Goal: Transaction & Acquisition: Purchase product/service

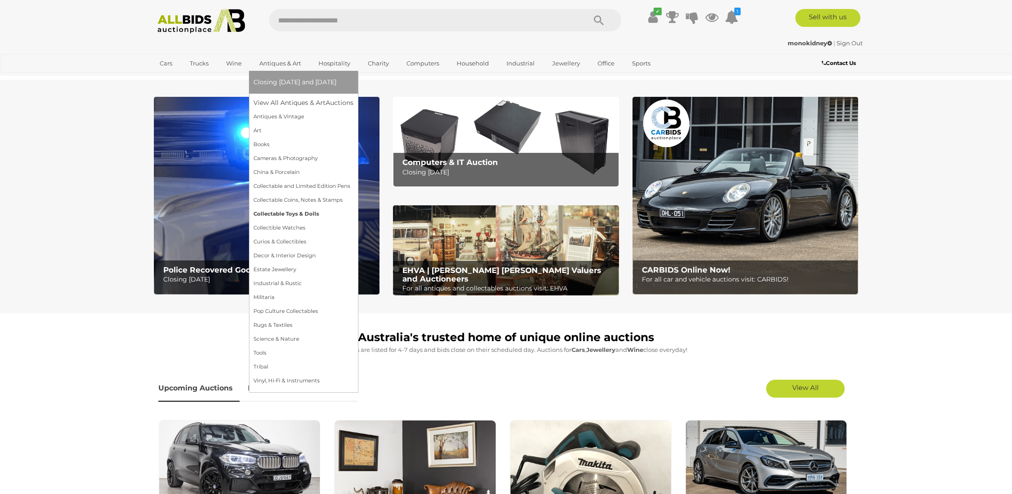
click at [288, 215] on link "Collectable Toys & Dolls" at bounding box center [303, 214] width 100 height 14
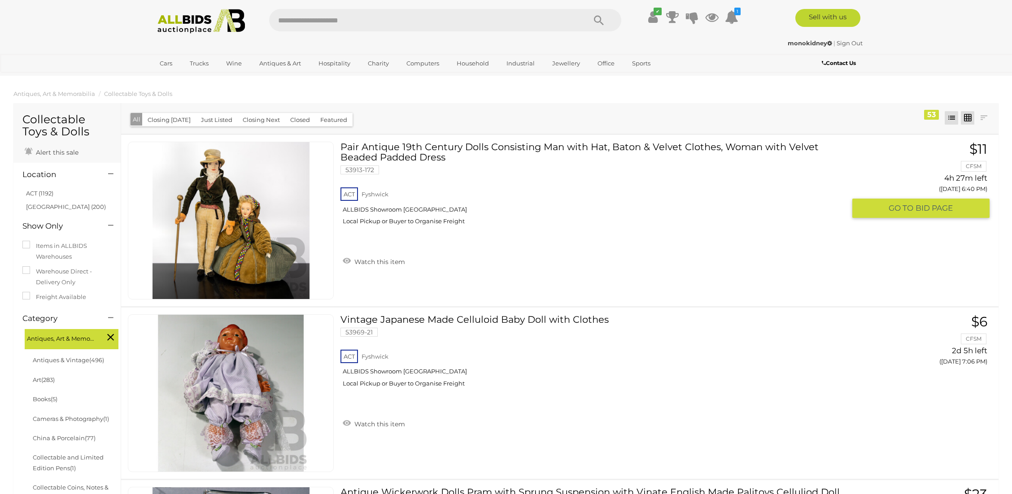
click at [966, 117] on link at bounding box center [967, 117] width 13 height 13
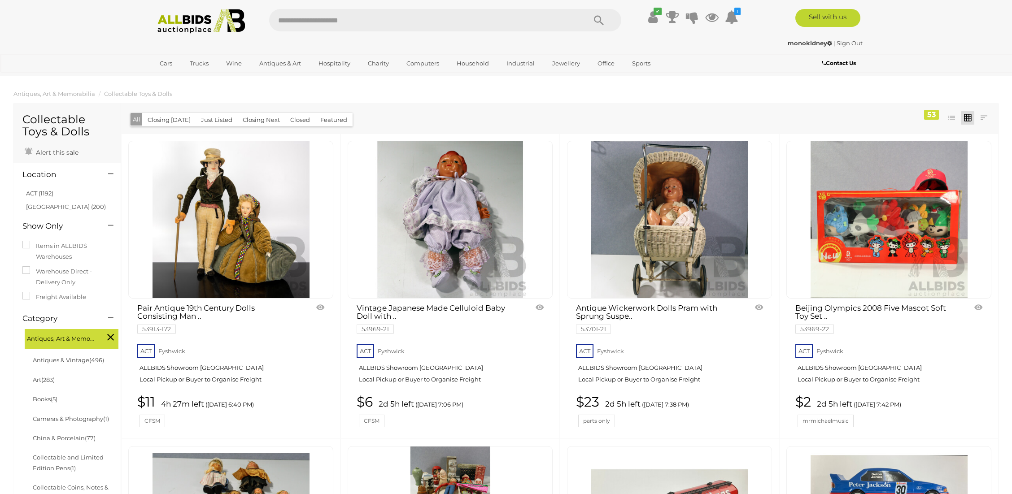
scroll to position [44, 0]
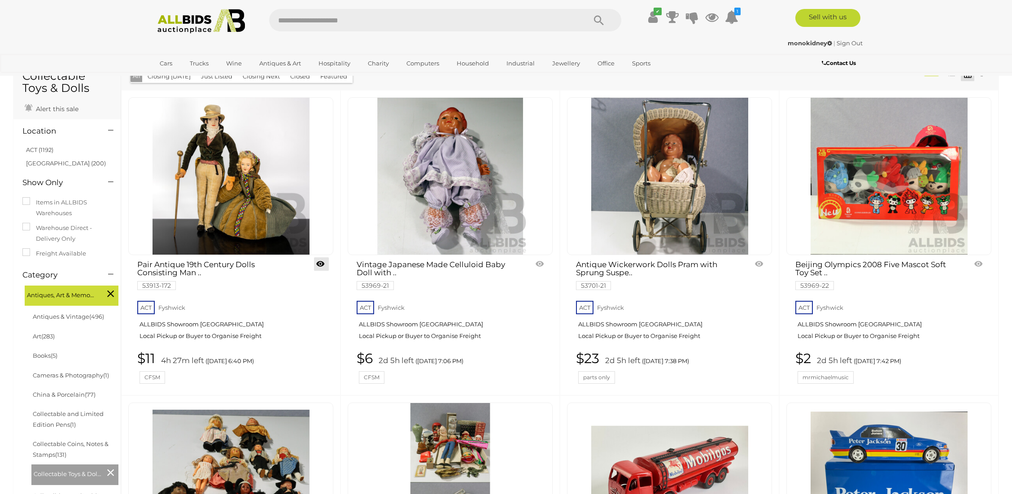
click at [322, 263] on link at bounding box center [321, 263] width 15 height 13
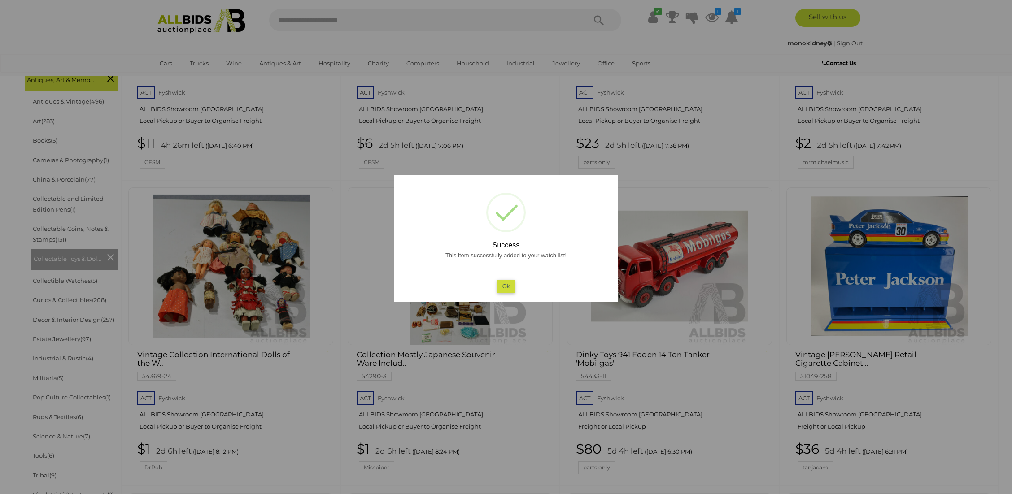
scroll to position [310, 0]
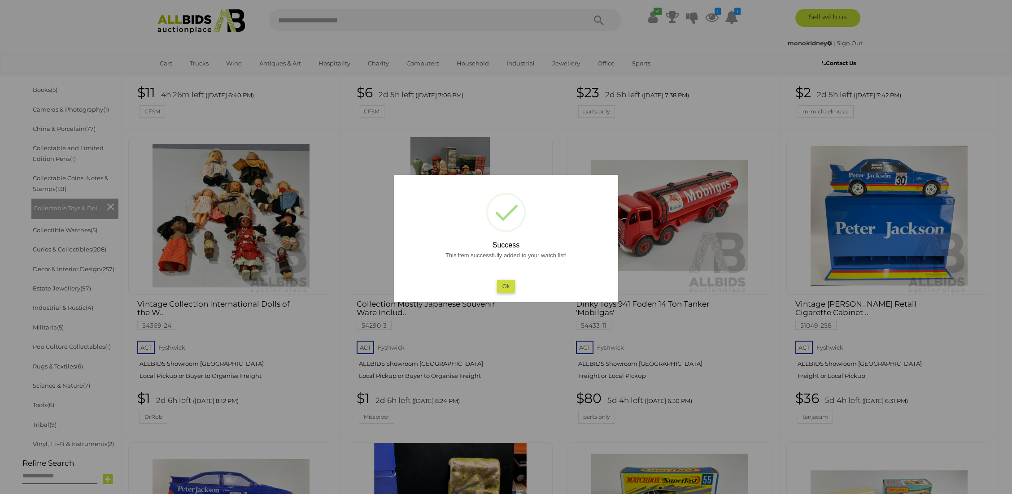
click at [510, 288] on button "Ok" at bounding box center [506, 286] width 18 height 13
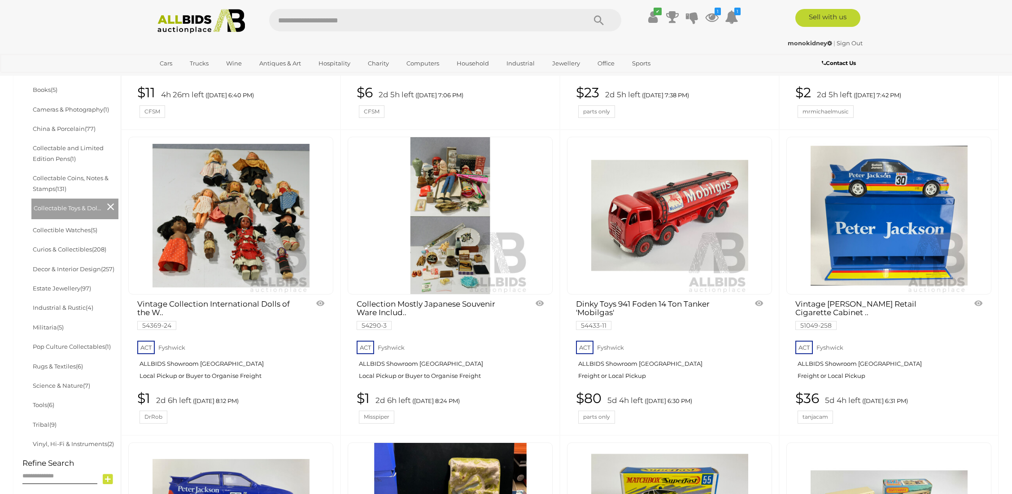
click at [310, 253] on img at bounding box center [231, 215] width 157 height 157
click at [529, 231] on img at bounding box center [450, 215] width 157 height 157
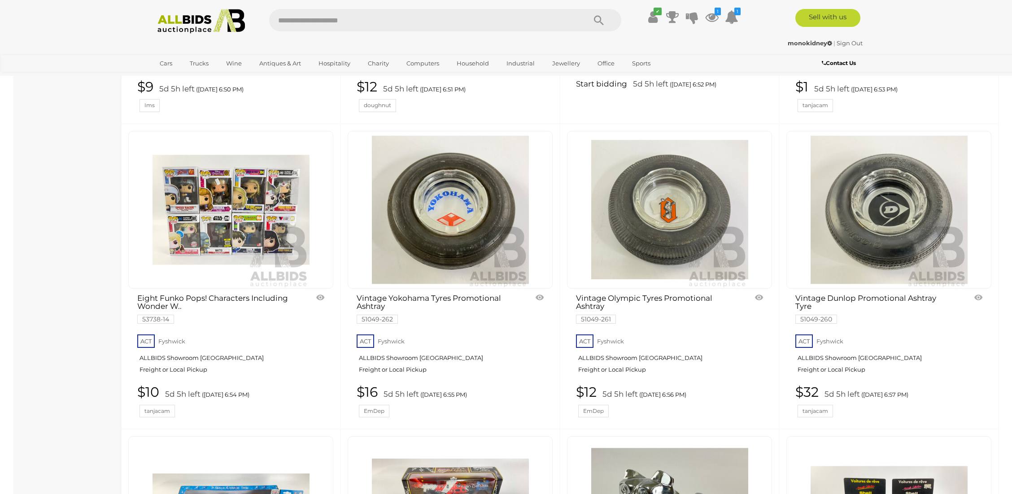
scroll to position [2765, 0]
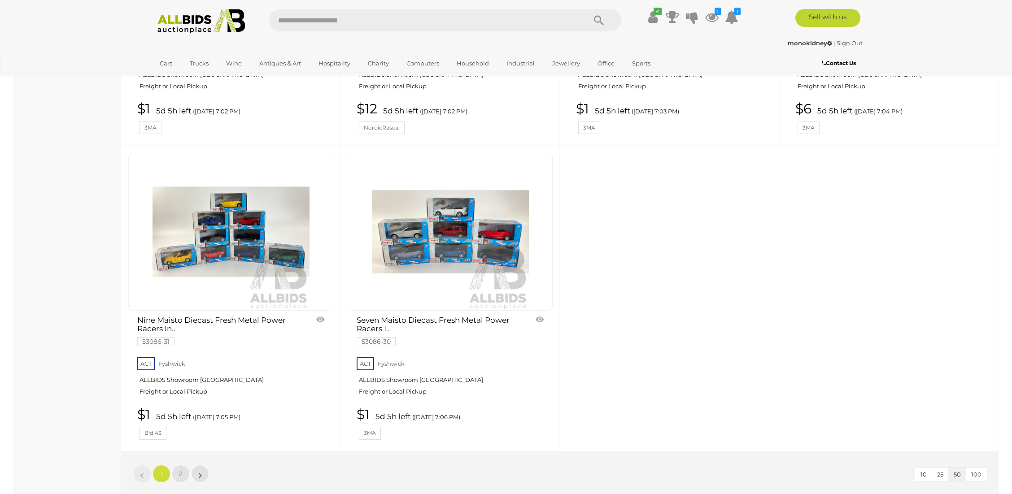
scroll to position [3736, 0]
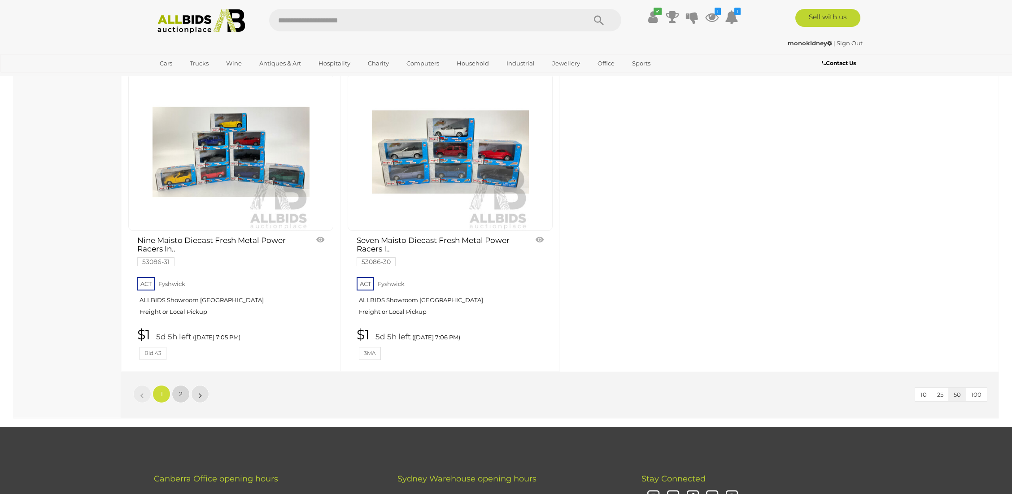
click at [178, 385] on link "2" at bounding box center [181, 394] width 18 height 18
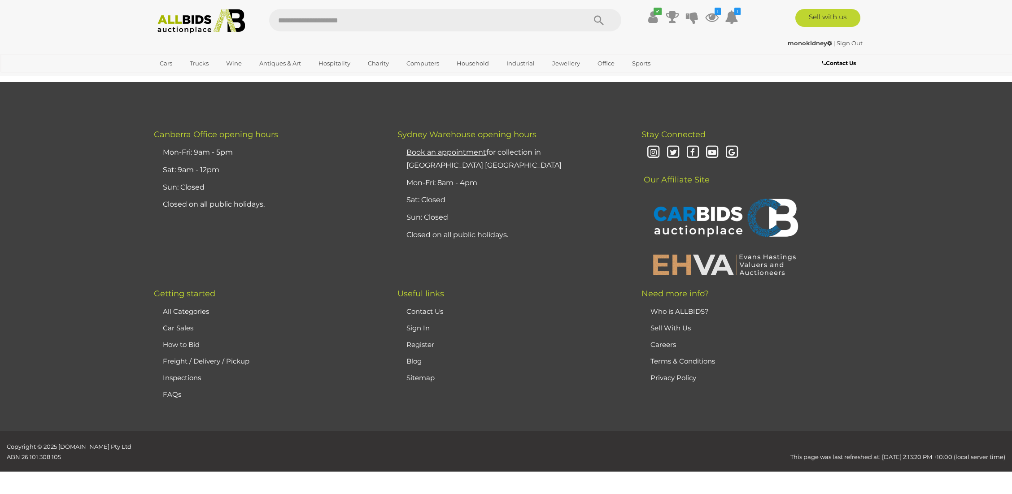
scroll to position [44, 0]
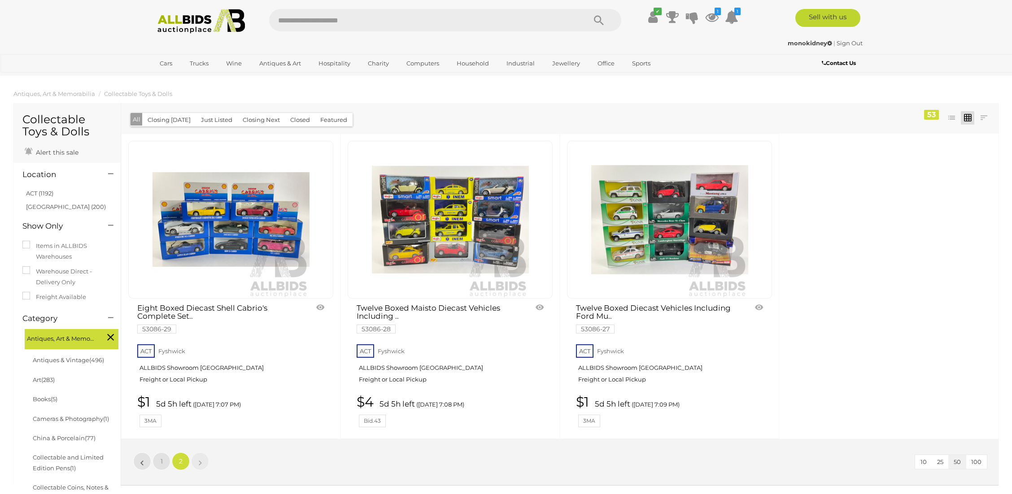
click at [381, 25] on input "text" at bounding box center [423, 20] width 308 height 22
type input "****"
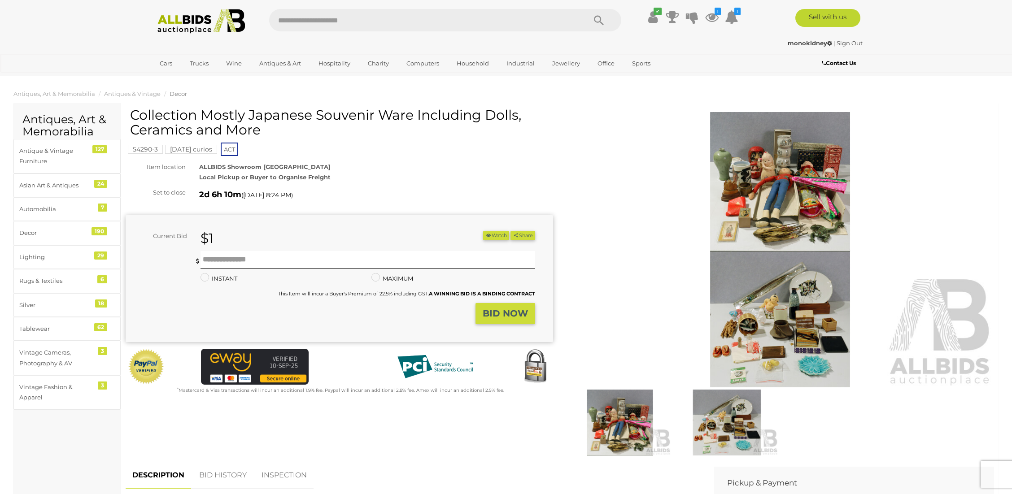
click at [729, 208] on img at bounding box center [781, 249] width 428 height 275
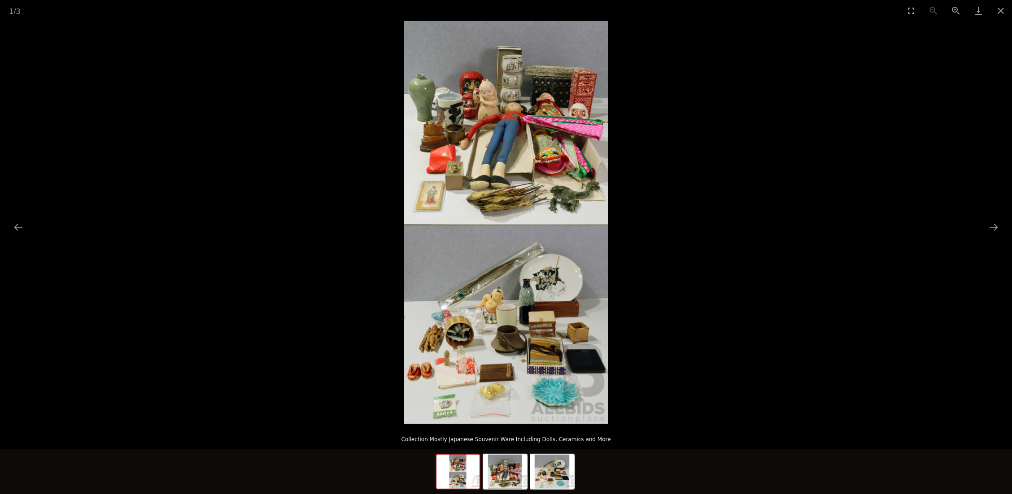
click at [519, 145] on img at bounding box center [506, 222] width 205 height 403
click at [957, 10] on button "Zoom in" at bounding box center [956, 10] width 22 height 21
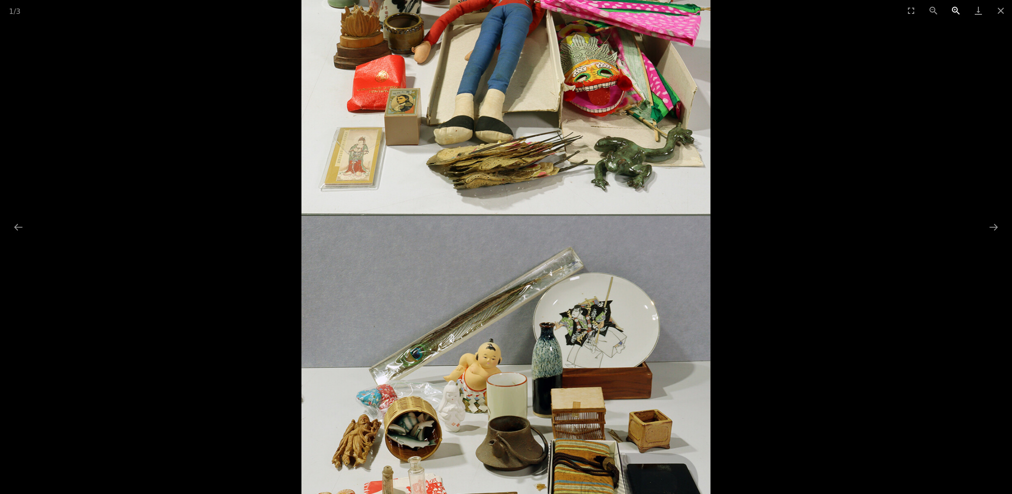
click at [957, 10] on button "Zoom in" at bounding box center [956, 10] width 22 height 21
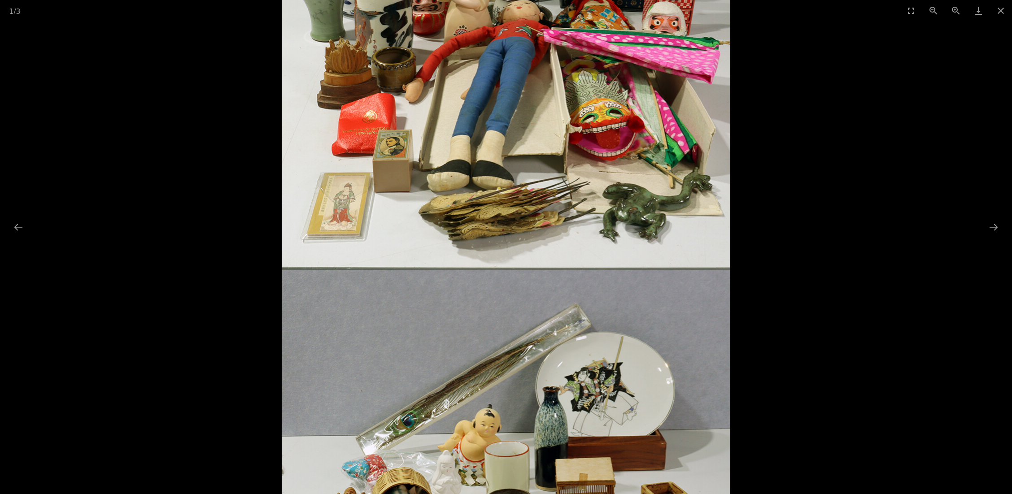
drag, startPoint x: 712, startPoint y: 137, endPoint x: 707, endPoint y: 193, distance: 55.8
click at [707, 193] on img at bounding box center [506, 263] width 448 height 884
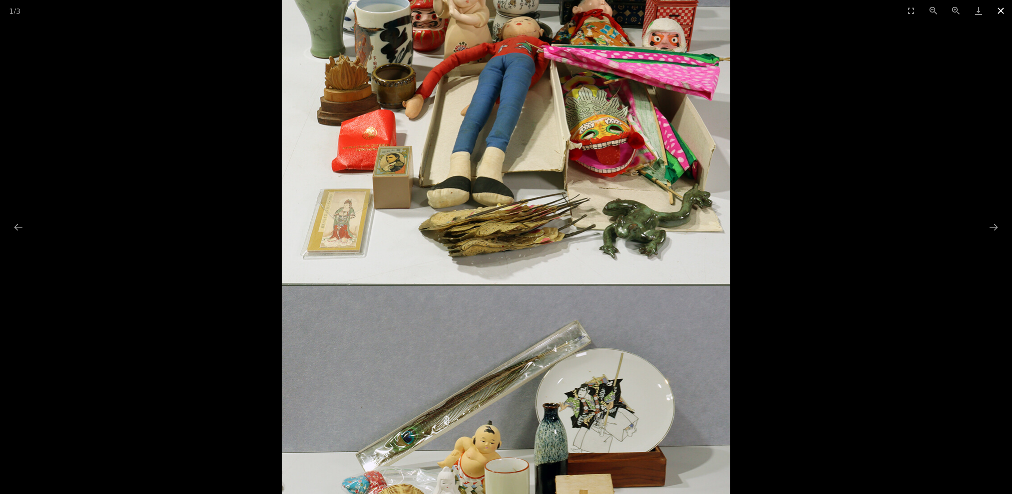
click at [999, 12] on button "Close gallery" at bounding box center [1001, 10] width 22 height 21
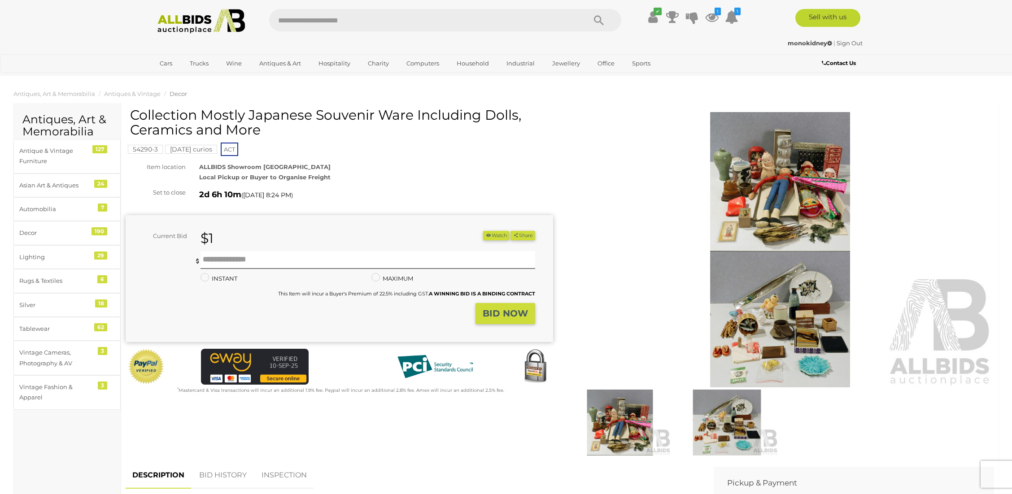
click at [721, 428] on img at bounding box center [727, 423] width 102 height 66
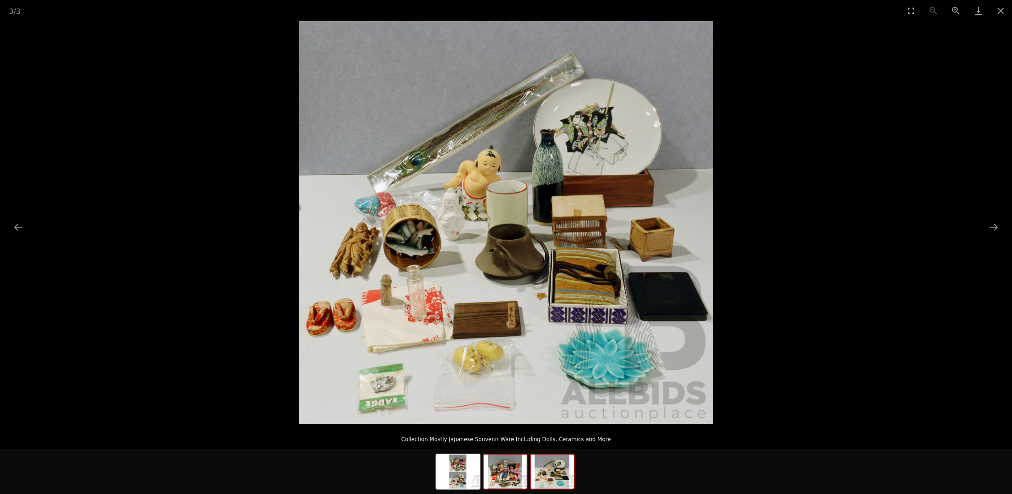
click at [514, 481] on img at bounding box center [505, 472] width 43 height 34
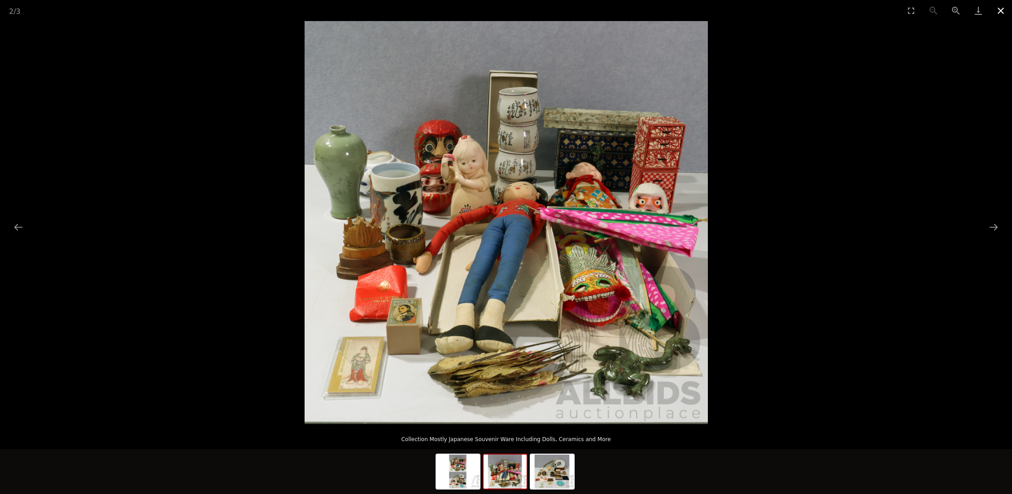
click at [999, 10] on button "Close gallery" at bounding box center [1001, 10] width 22 height 21
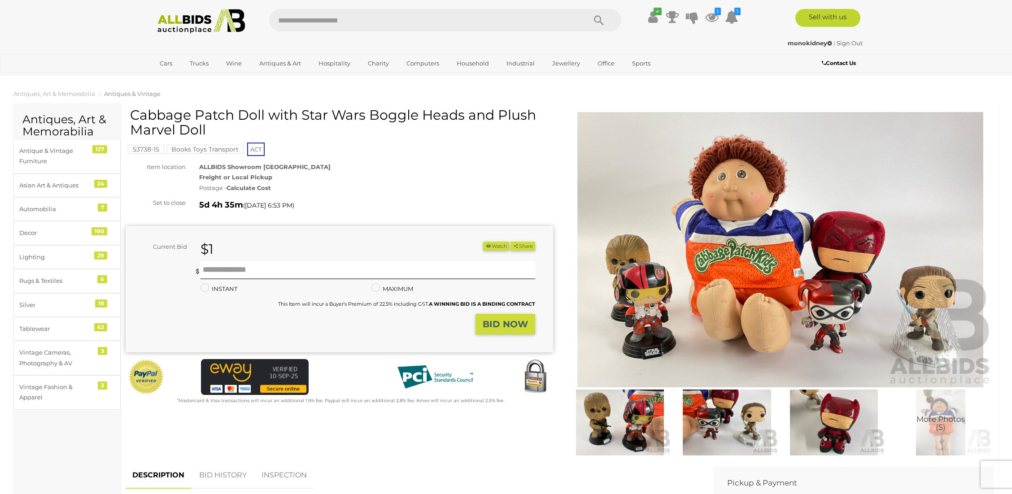
click at [745, 257] on img at bounding box center [781, 249] width 428 height 275
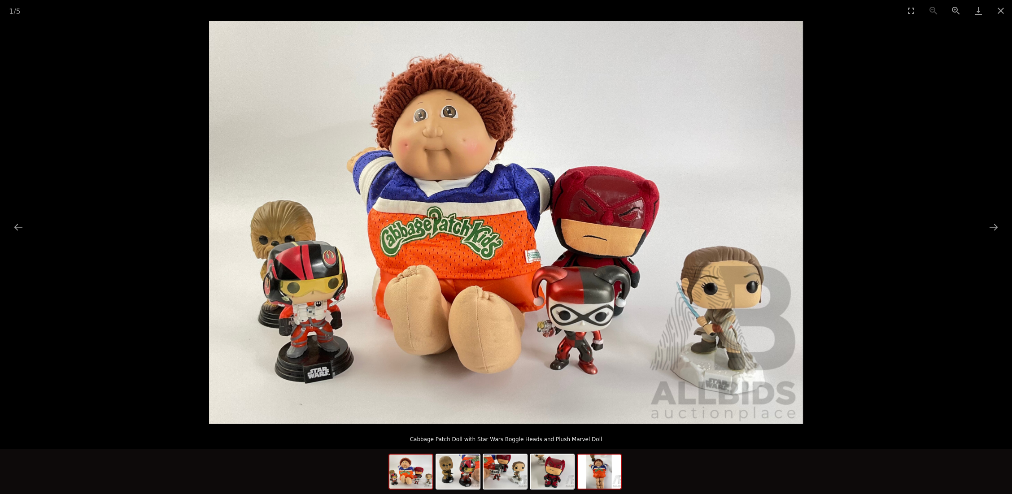
click at [604, 469] on img at bounding box center [599, 472] width 43 height 34
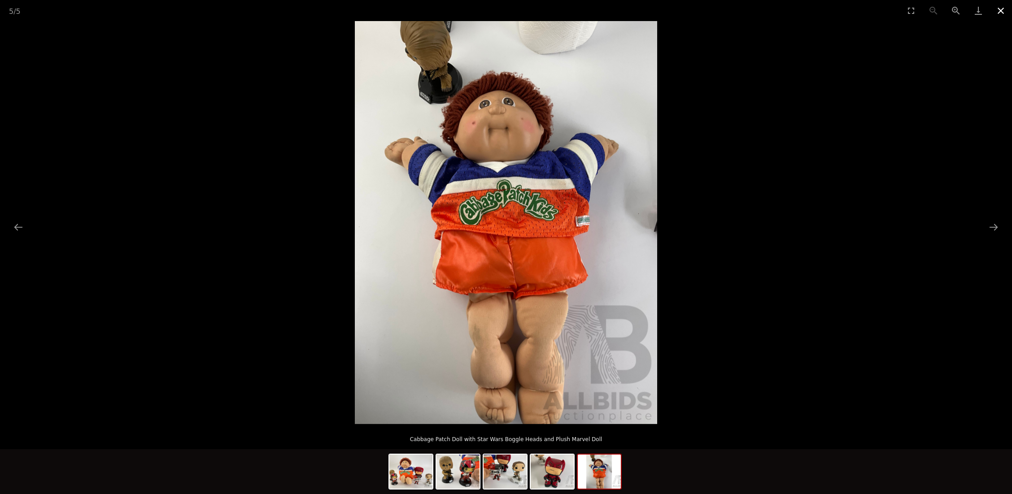
click at [1001, 11] on button "Close gallery" at bounding box center [1001, 10] width 22 height 21
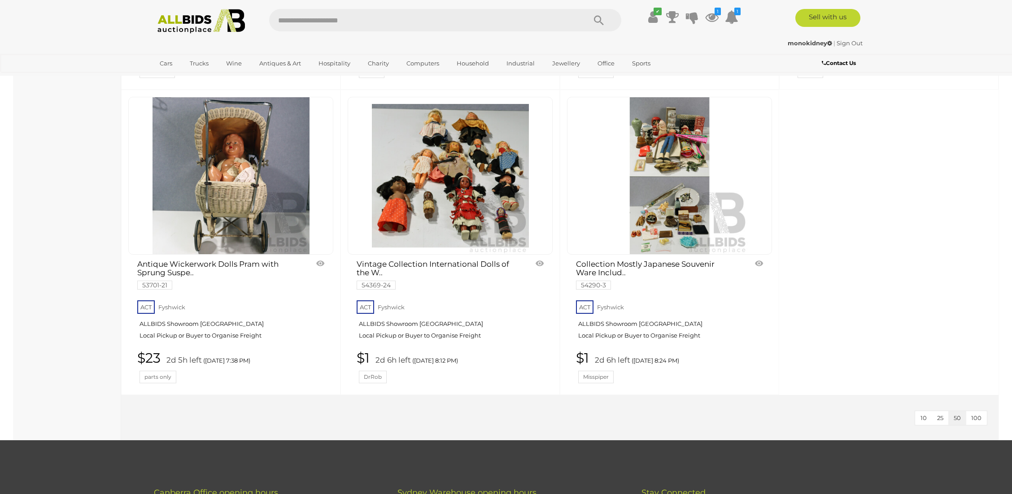
scroll to position [311, 0]
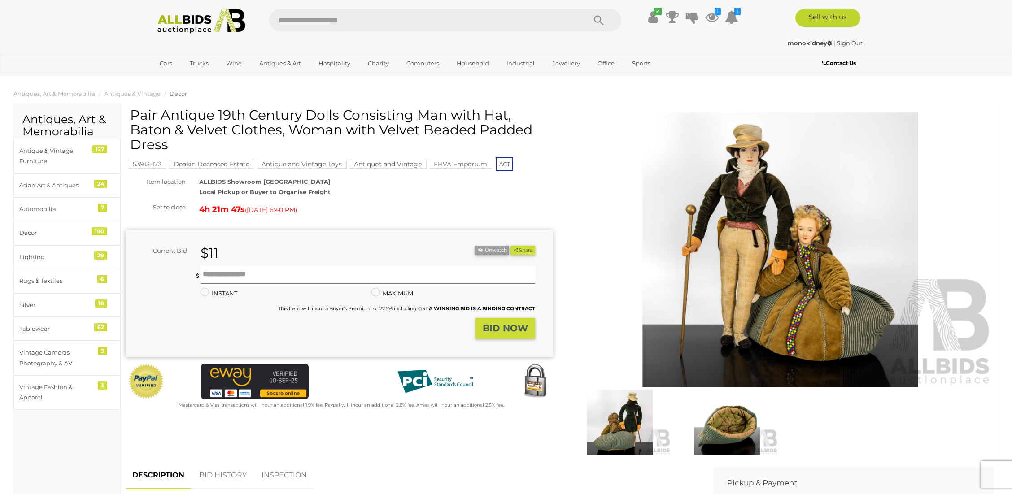
click at [733, 166] on img at bounding box center [781, 249] width 428 height 275
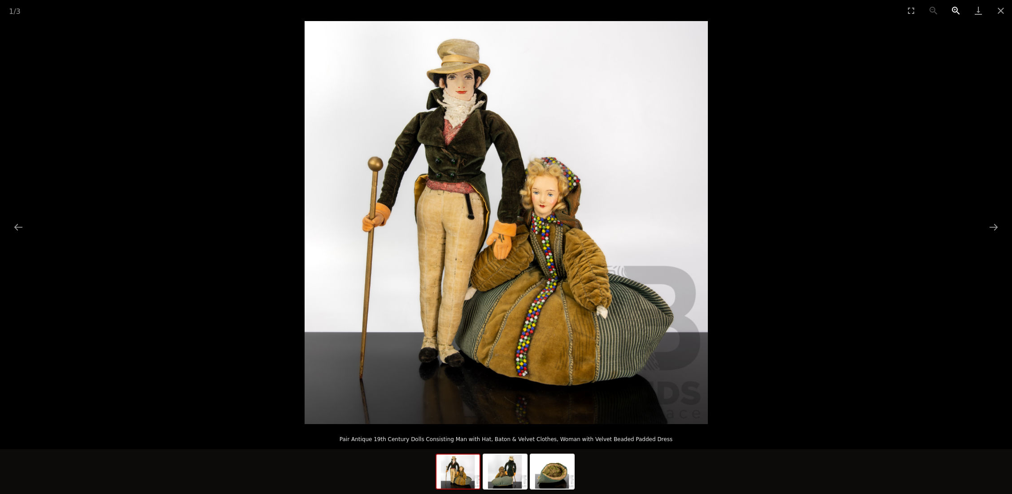
click at [955, 9] on button "Zoom in" at bounding box center [956, 10] width 22 height 21
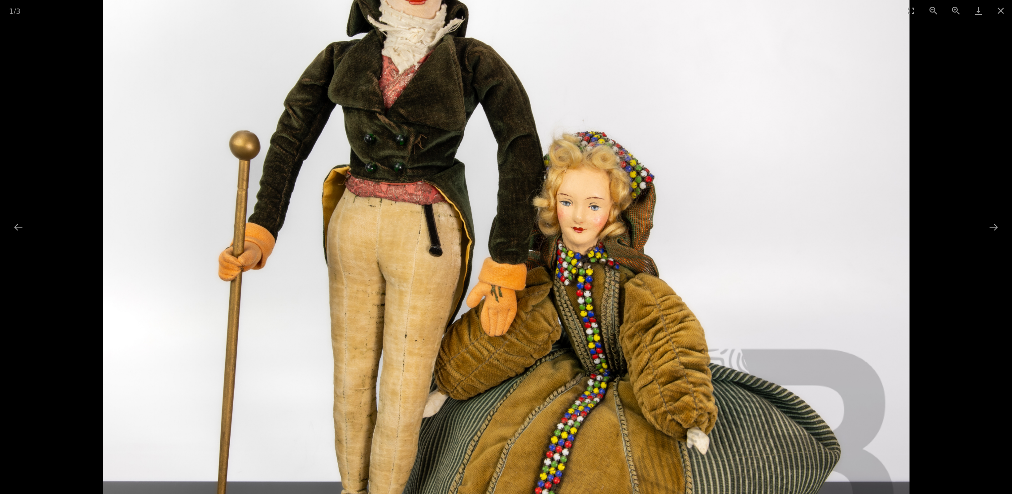
drag, startPoint x: 711, startPoint y: 85, endPoint x: 712, endPoint y: 137, distance: 51.6
click at [712, 137] on img at bounding box center [506, 262] width 807 height 807
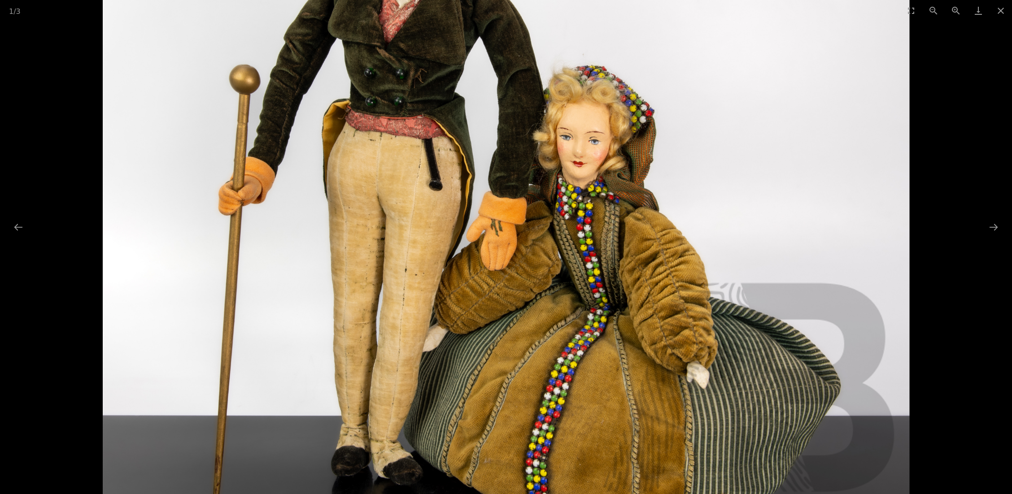
drag, startPoint x: 720, startPoint y: 183, endPoint x: 723, endPoint y: 142, distance: 41.8
click at [723, 142] on img at bounding box center [506, 196] width 807 height 807
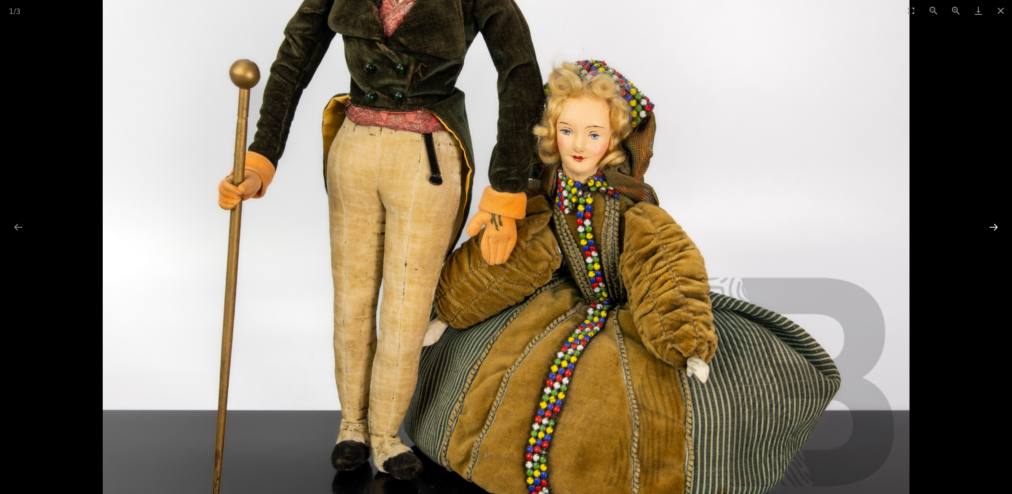
click at [997, 227] on button "Next slide" at bounding box center [993, 226] width 19 height 17
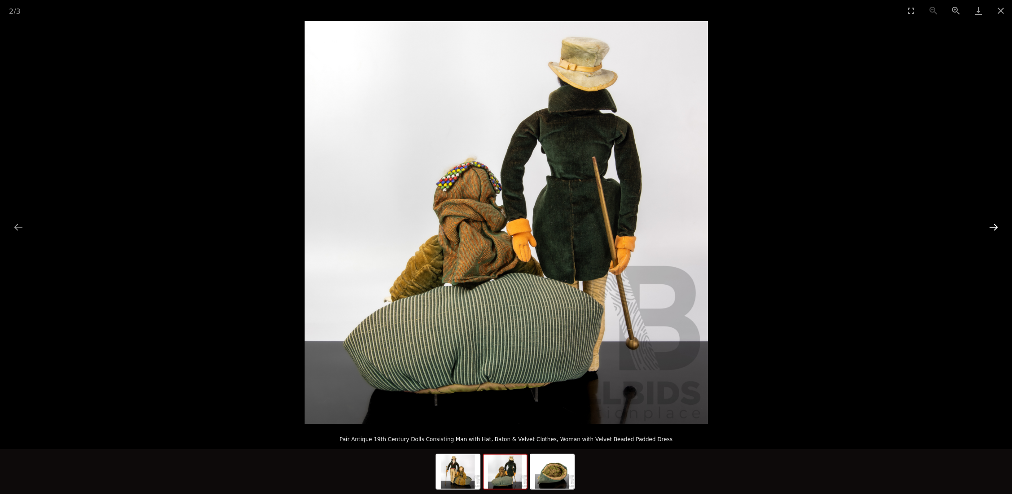
click at [997, 227] on button "Next slide" at bounding box center [993, 226] width 19 height 17
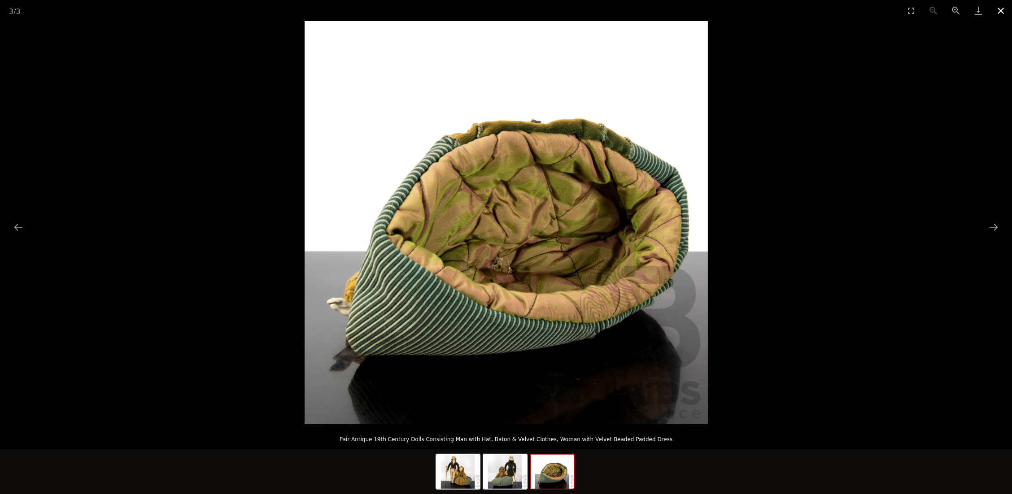
click at [1004, 6] on button "Close gallery" at bounding box center [1001, 10] width 22 height 21
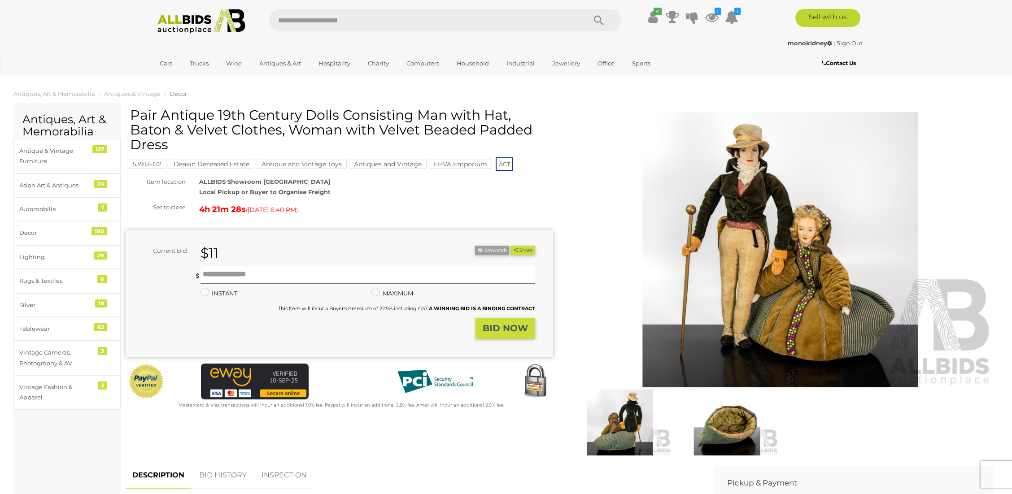
scroll to position [0, 0]
